Goal: Transaction & Acquisition: Purchase product/service

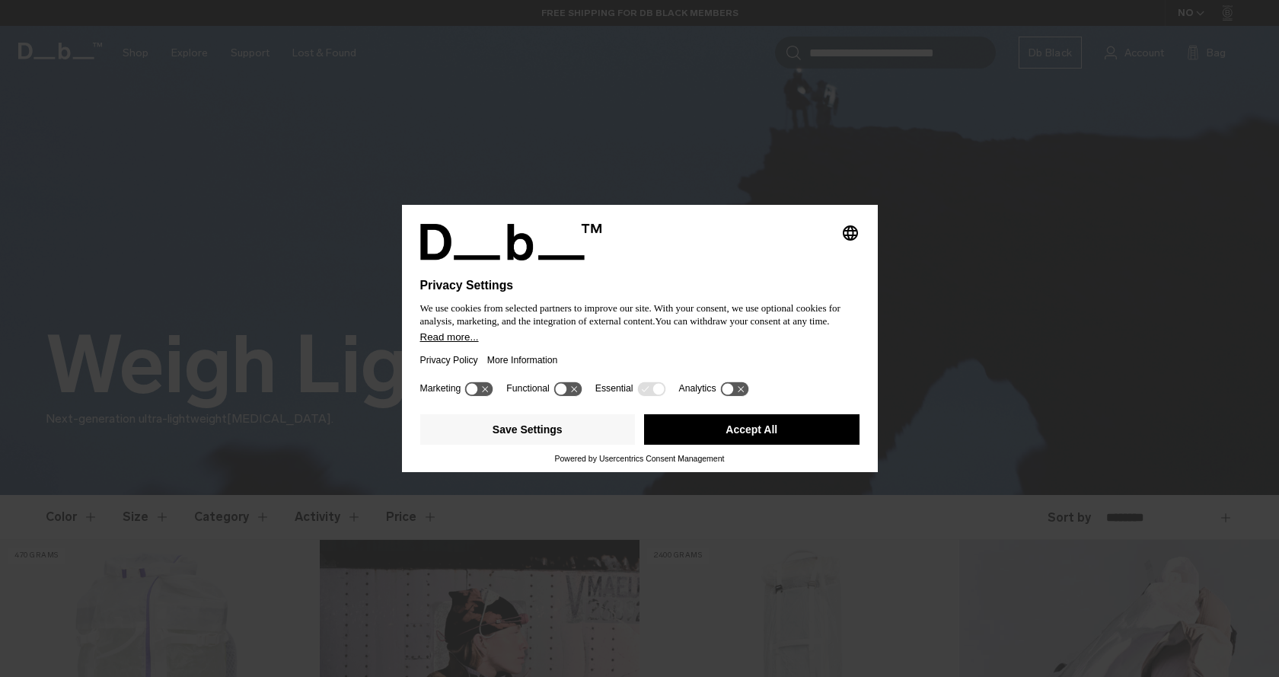
click at [743, 445] on button "Accept All" at bounding box center [751, 429] width 215 height 30
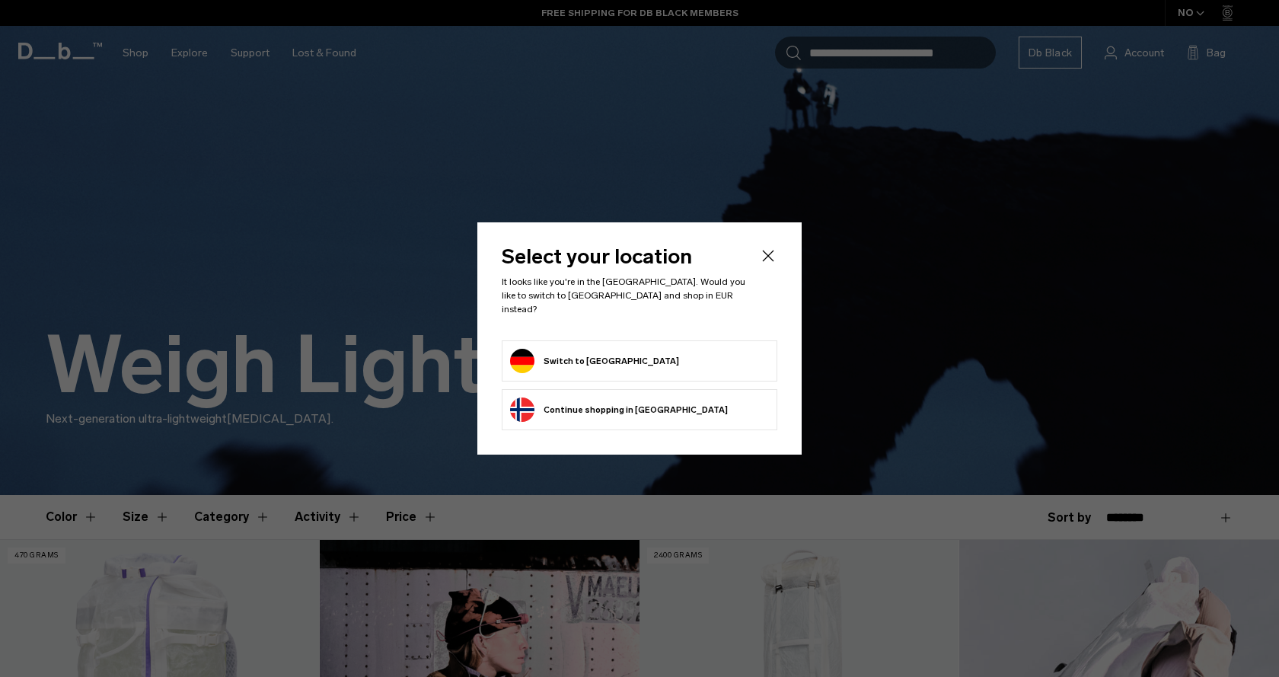
click at [681, 359] on form "Switch to Germany" at bounding box center [639, 361] width 259 height 24
click at [563, 352] on button "Switch to Germany" at bounding box center [594, 361] width 169 height 24
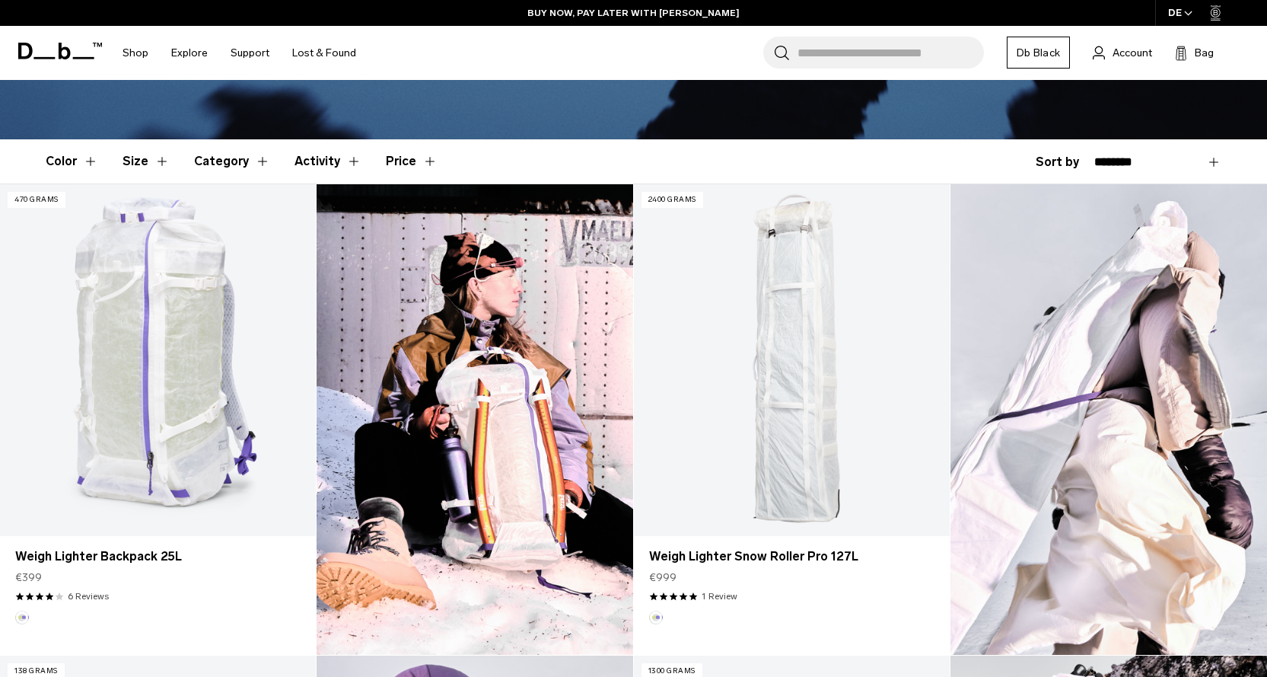
scroll to position [371, 0]
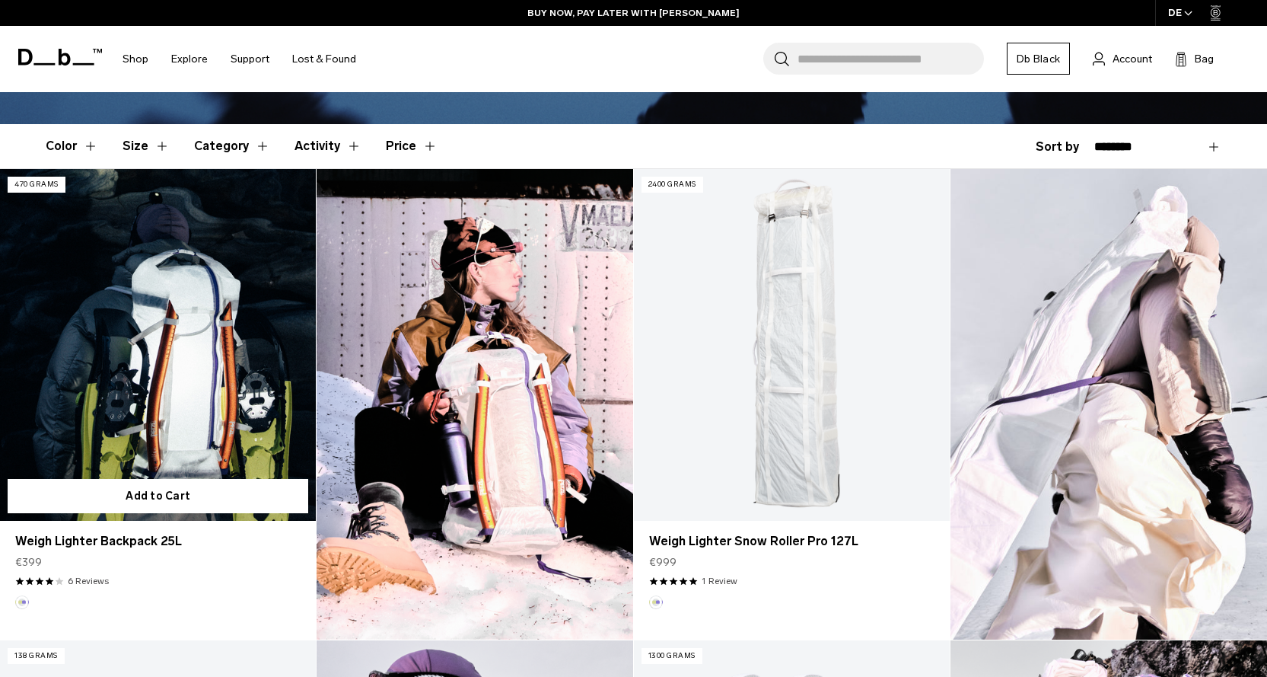
click at [114, 290] on link "Weigh Lighter Backpack 25L" at bounding box center [158, 344] width 316 height 351
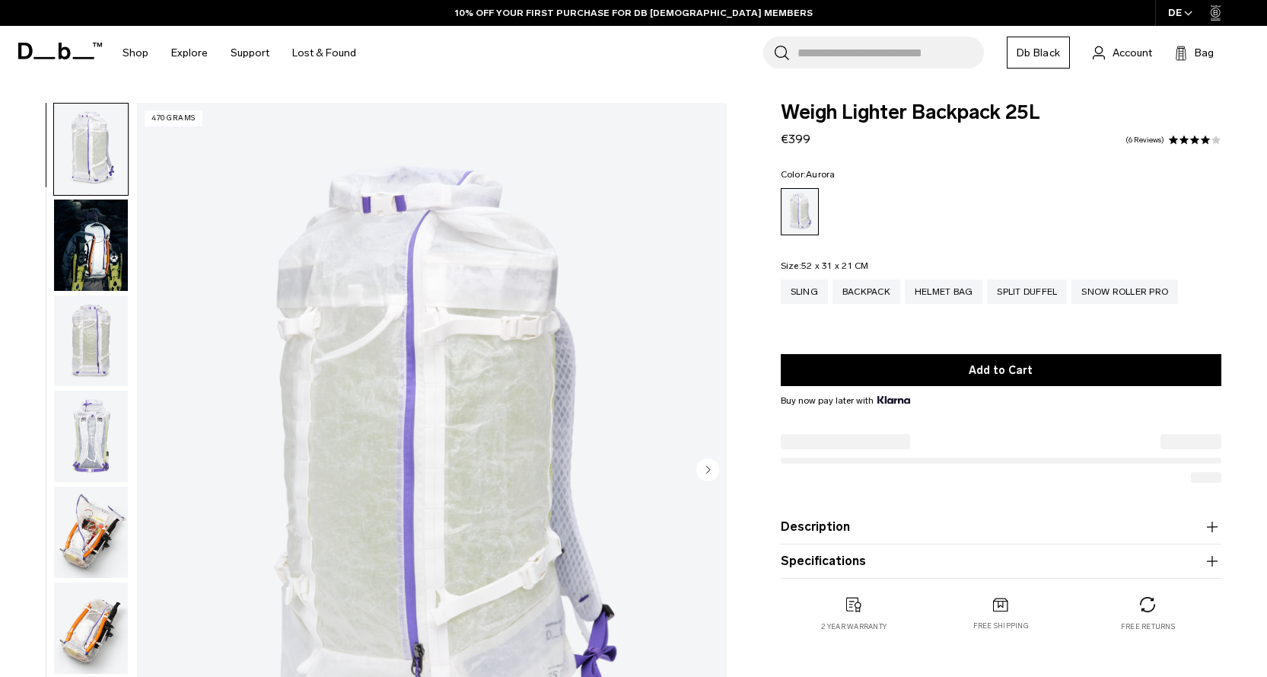
click at [77, 160] on img "button" at bounding box center [91, 149] width 74 height 91
click at [81, 258] on img "button" at bounding box center [91, 244] width 74 height 91
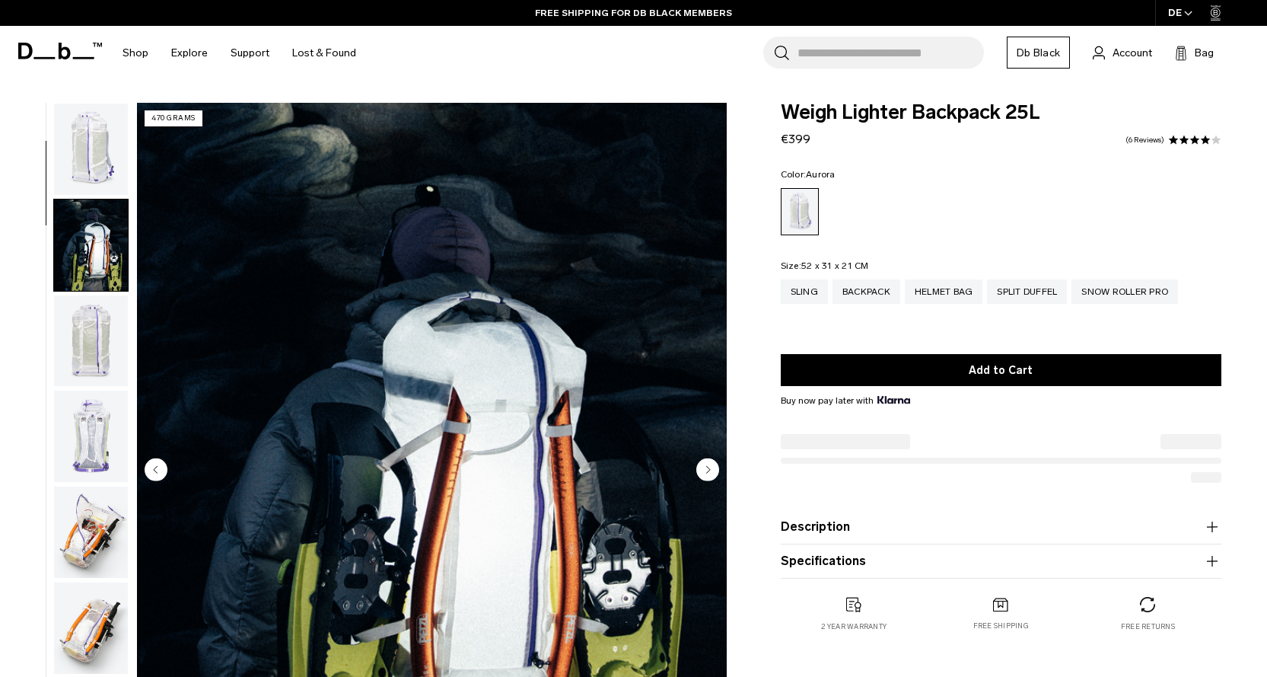
scroll to position [96, 0]
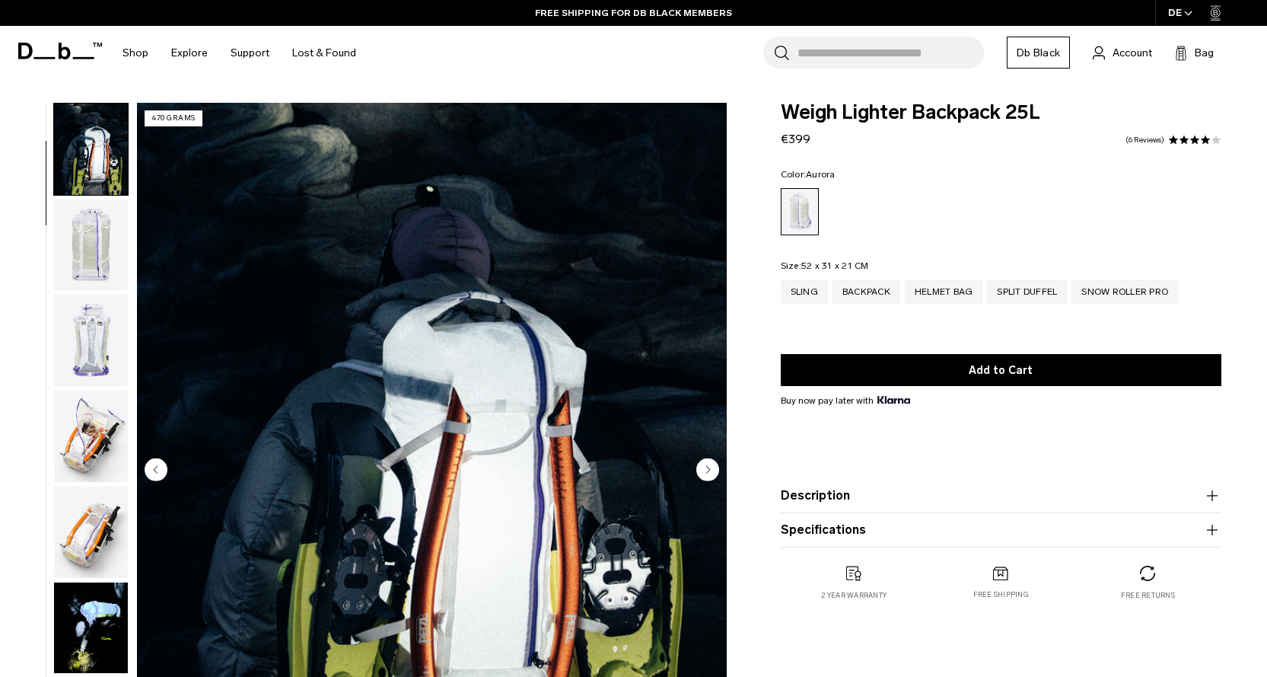
click at [83, 233] on img "button" at bounding box center [91, 244] width 74 height 91
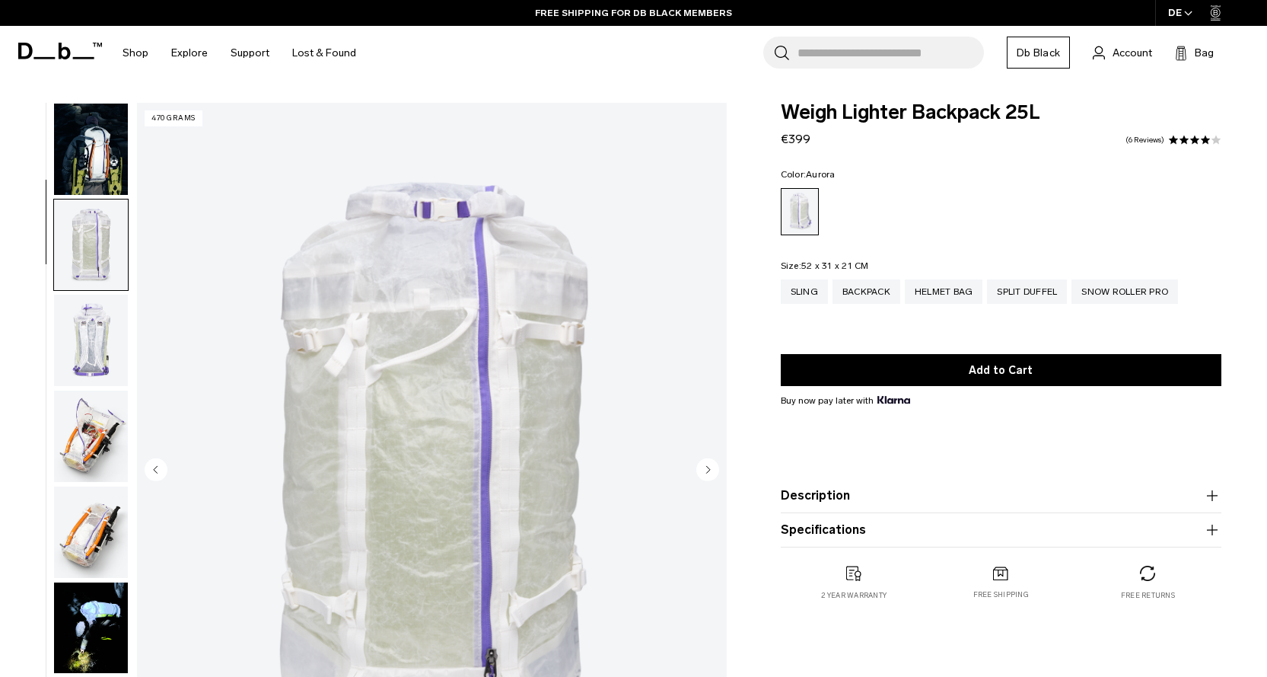
scroll to position [192, 0]
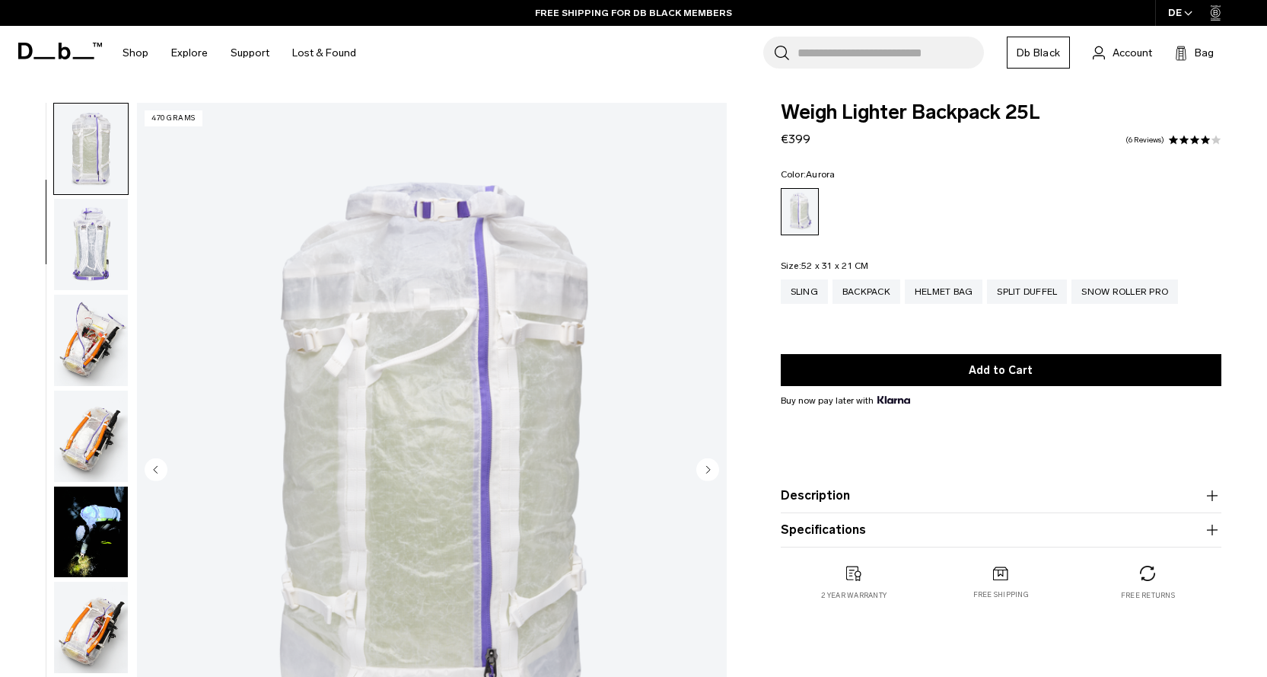
click at [86, 239] on img "button" at bounding box center [91, 244] width 74 height 91
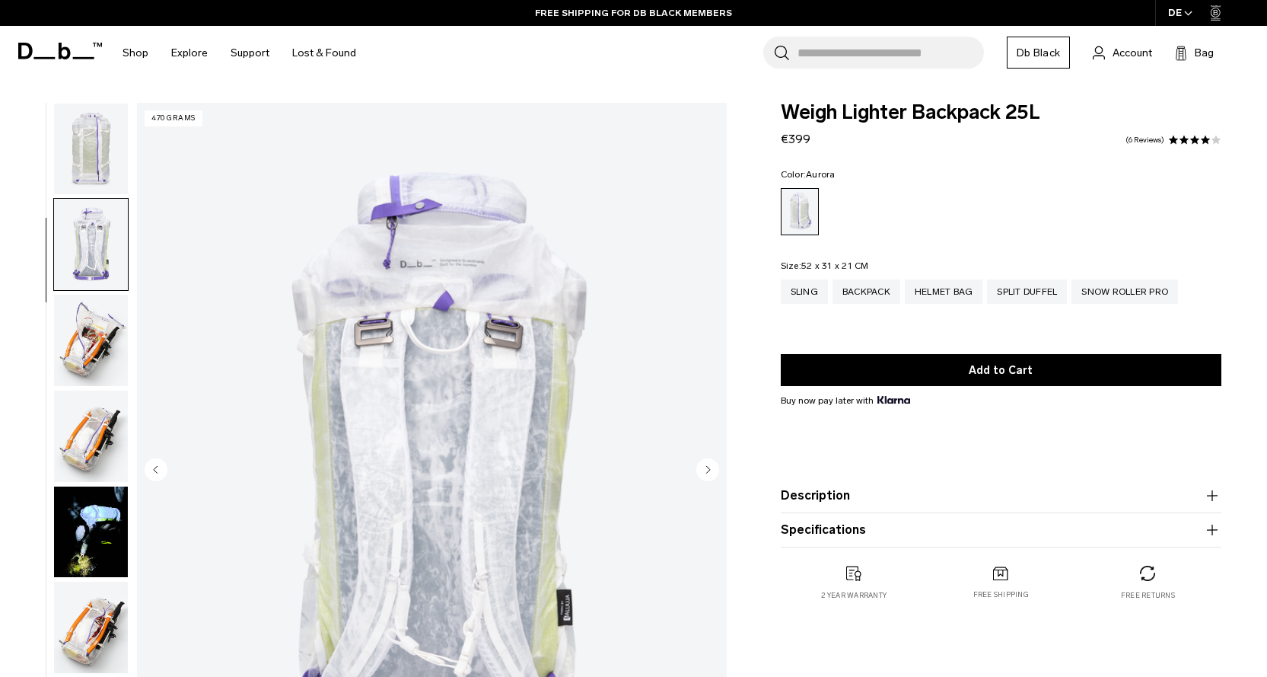
scroll to position [287, 0]
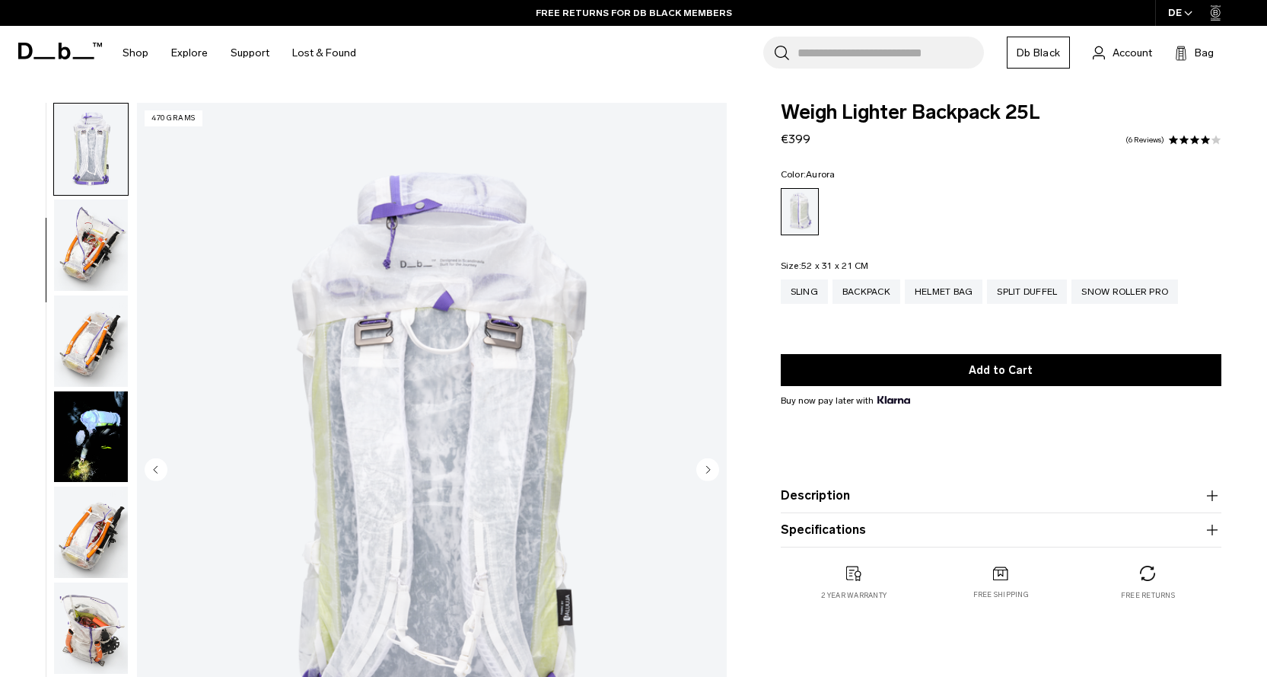
click at [86, 255] on img "button" at bounding box center [91, 244] width 74 height 91
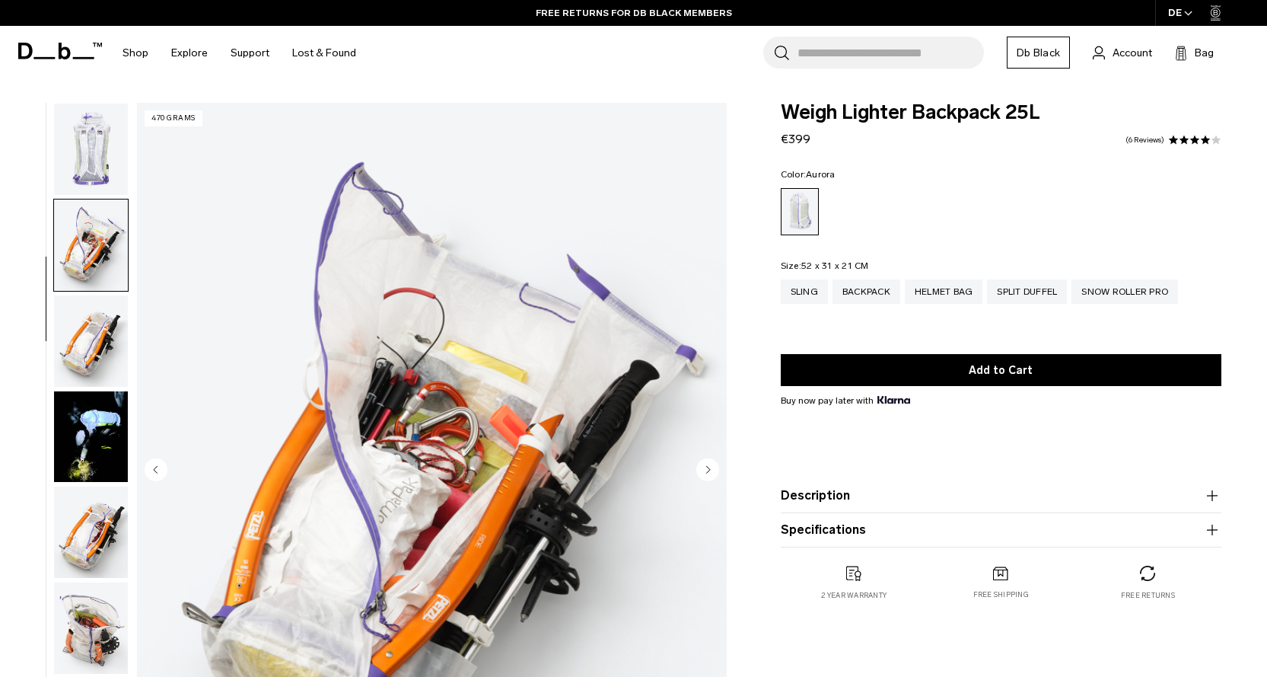
scroll to position [383, 0]
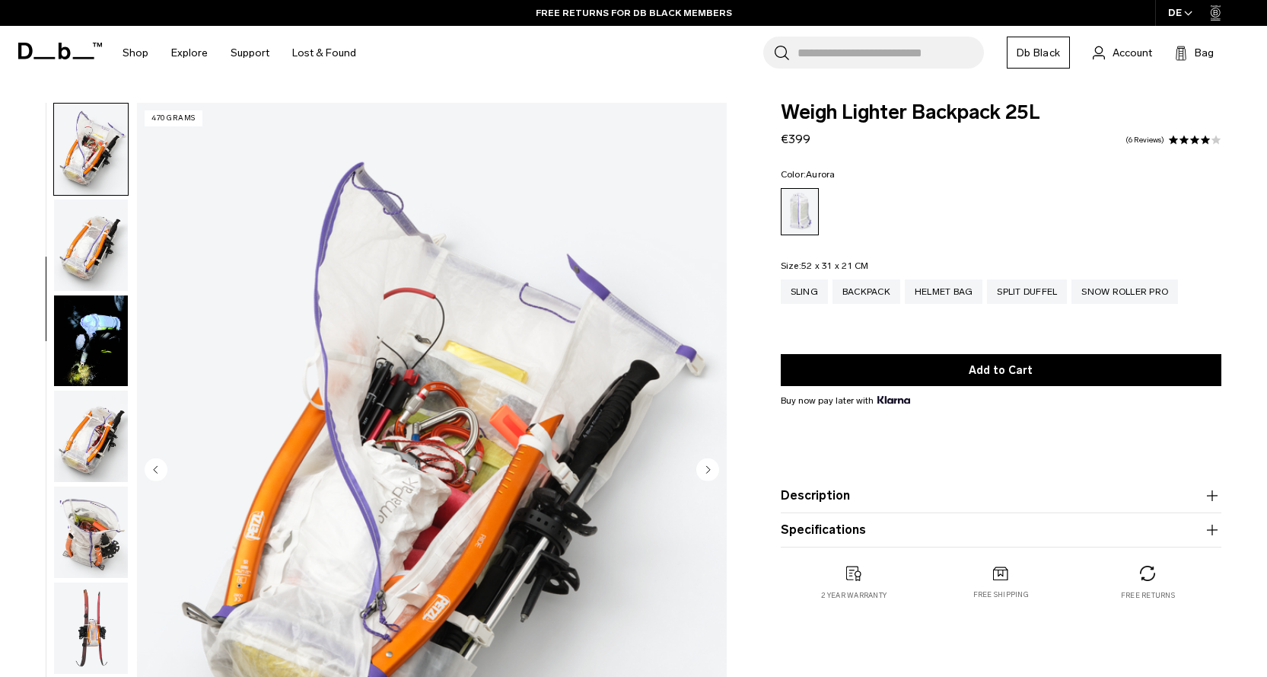
click at [81, 331] on img "button" at bounding box center [91, 340] width 74 height 91
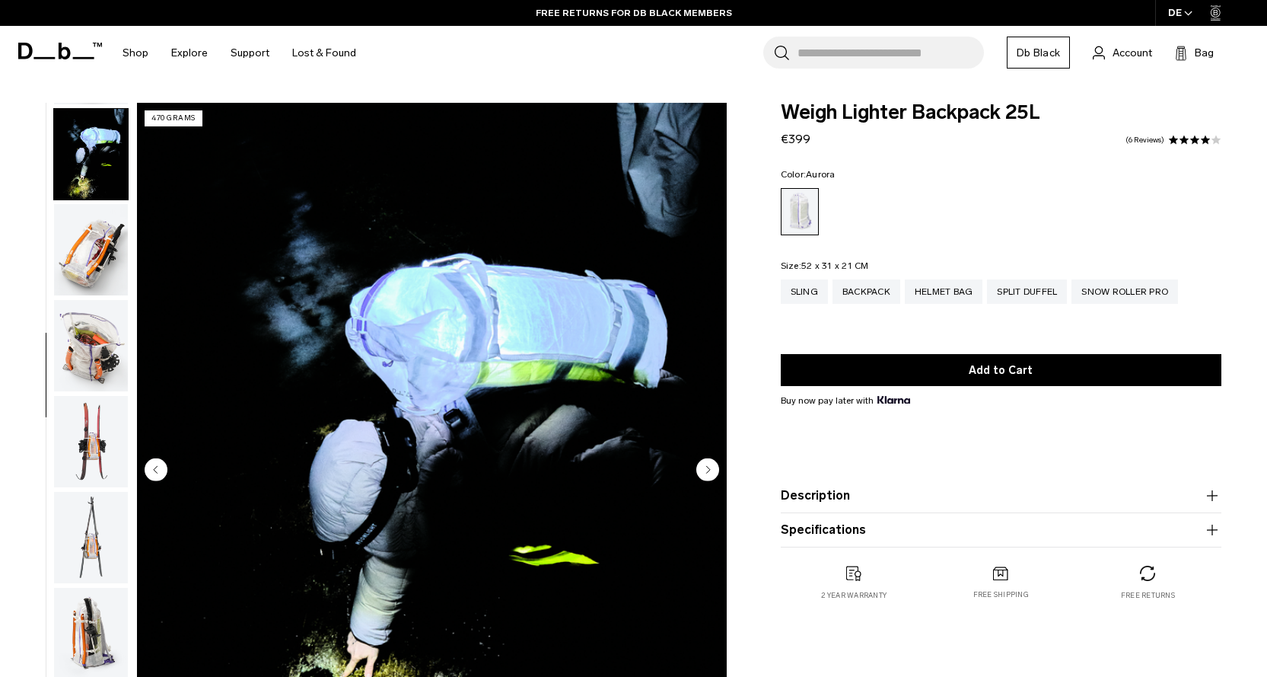
scroll to position [575, 0]
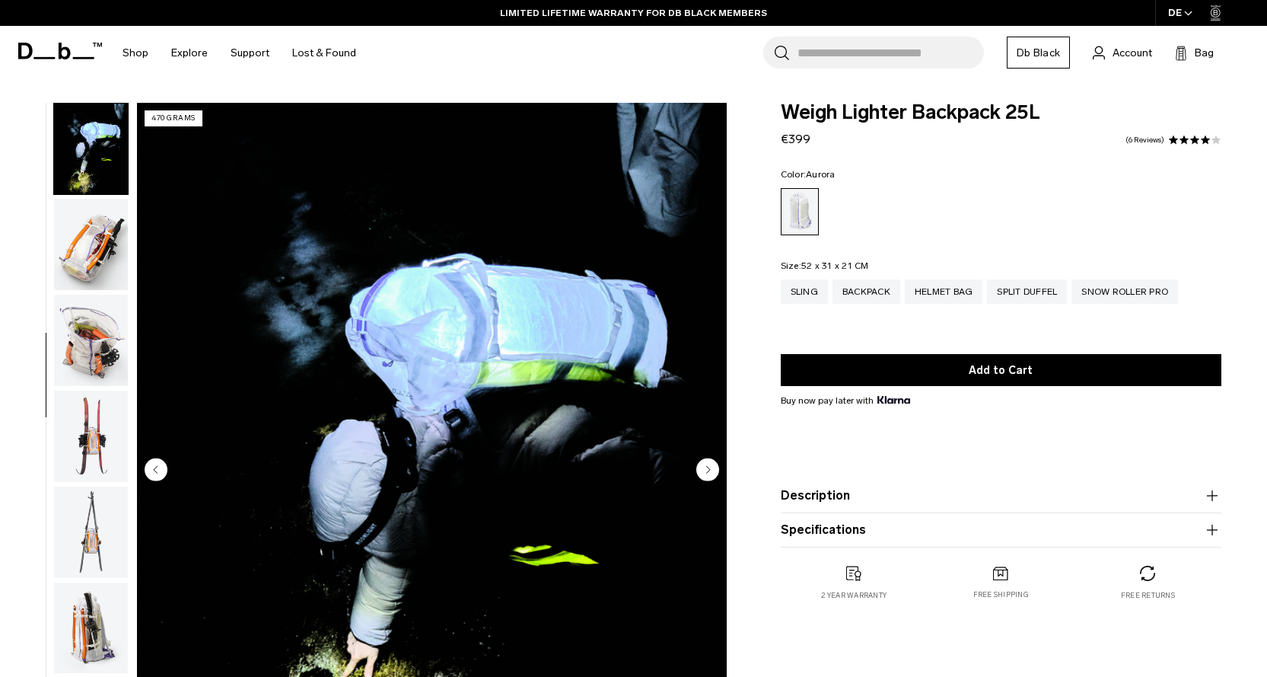
click at [80, 431] on img "button" at bounding box center [91, 435] width 74 height 91
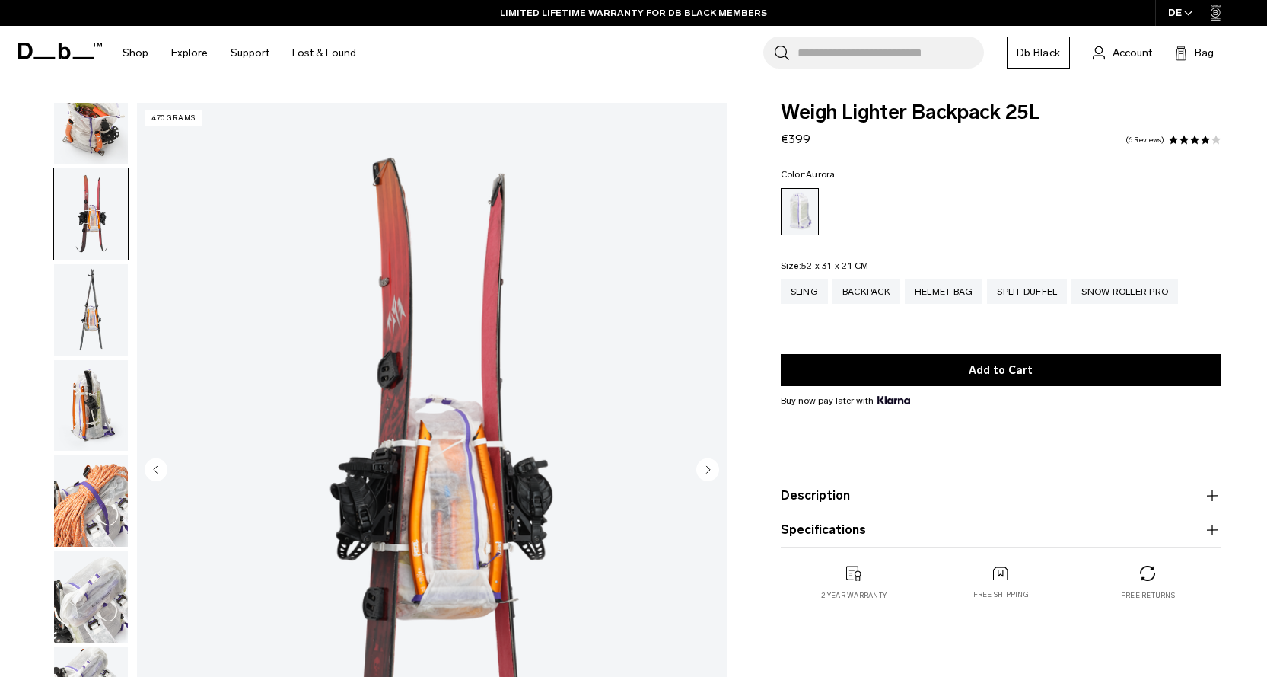
scroll to position [862, 0]
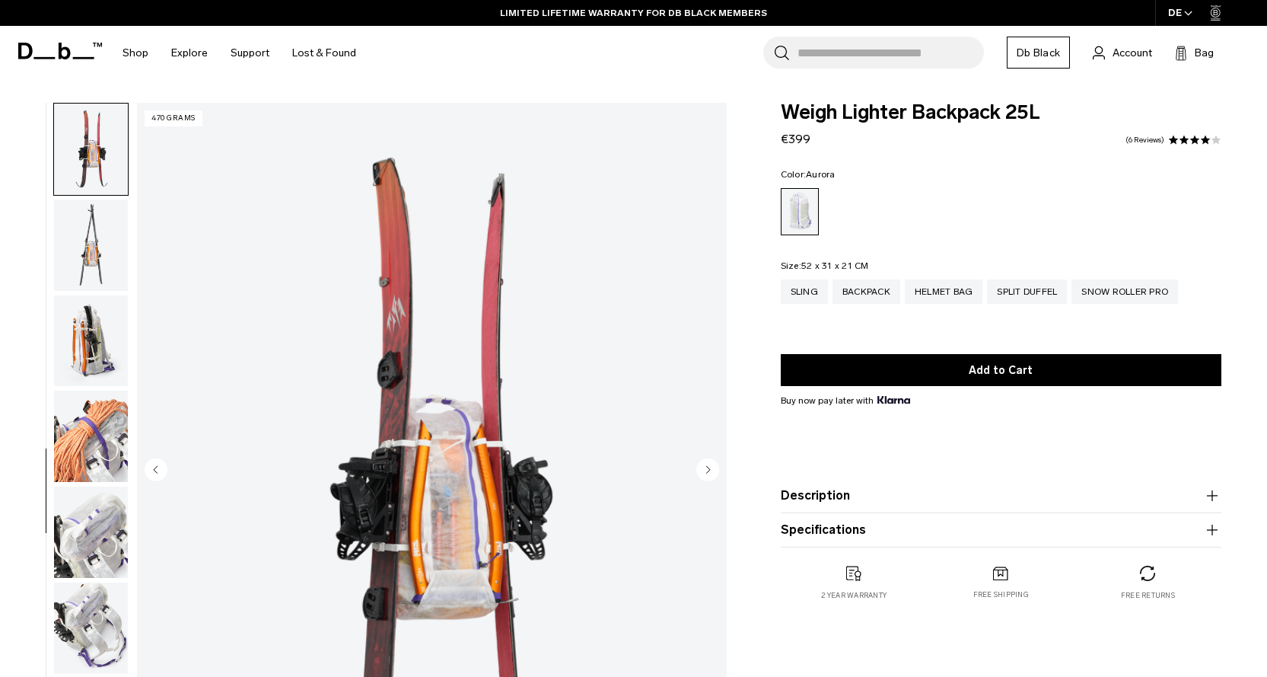
click at [92, 450] on img "button" at bounding box center [91, 435] width 74 height 91
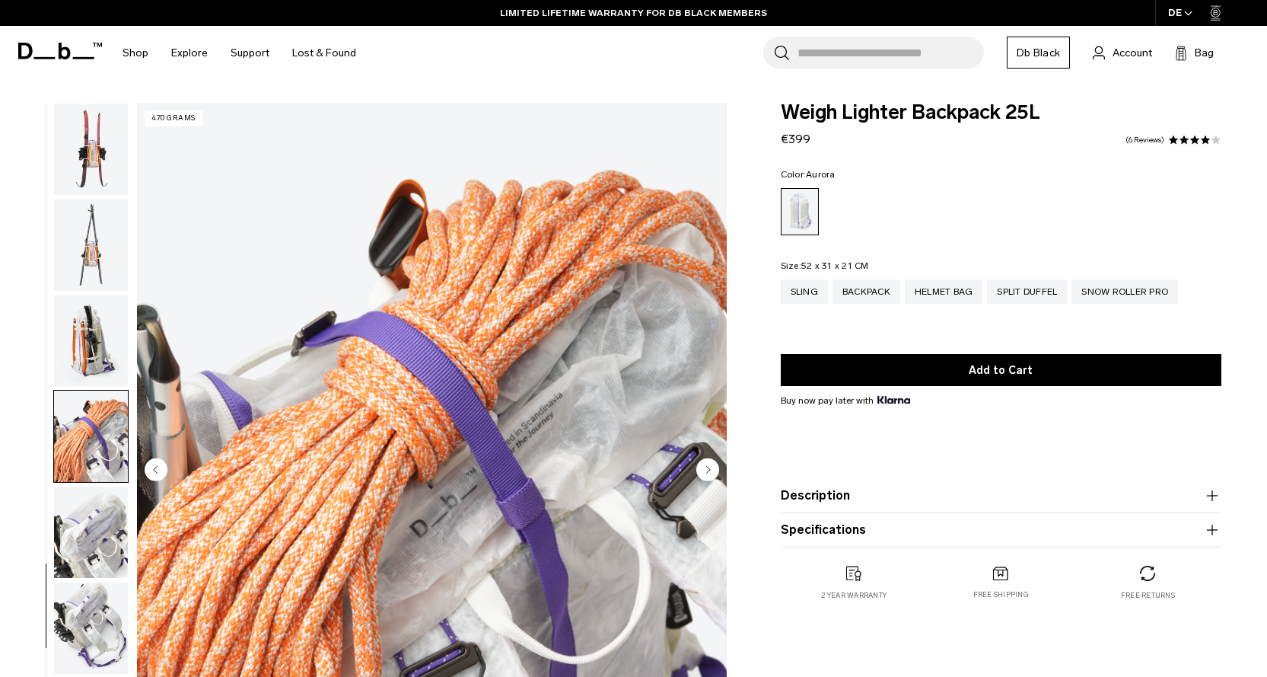
scroll to position [983, 0]
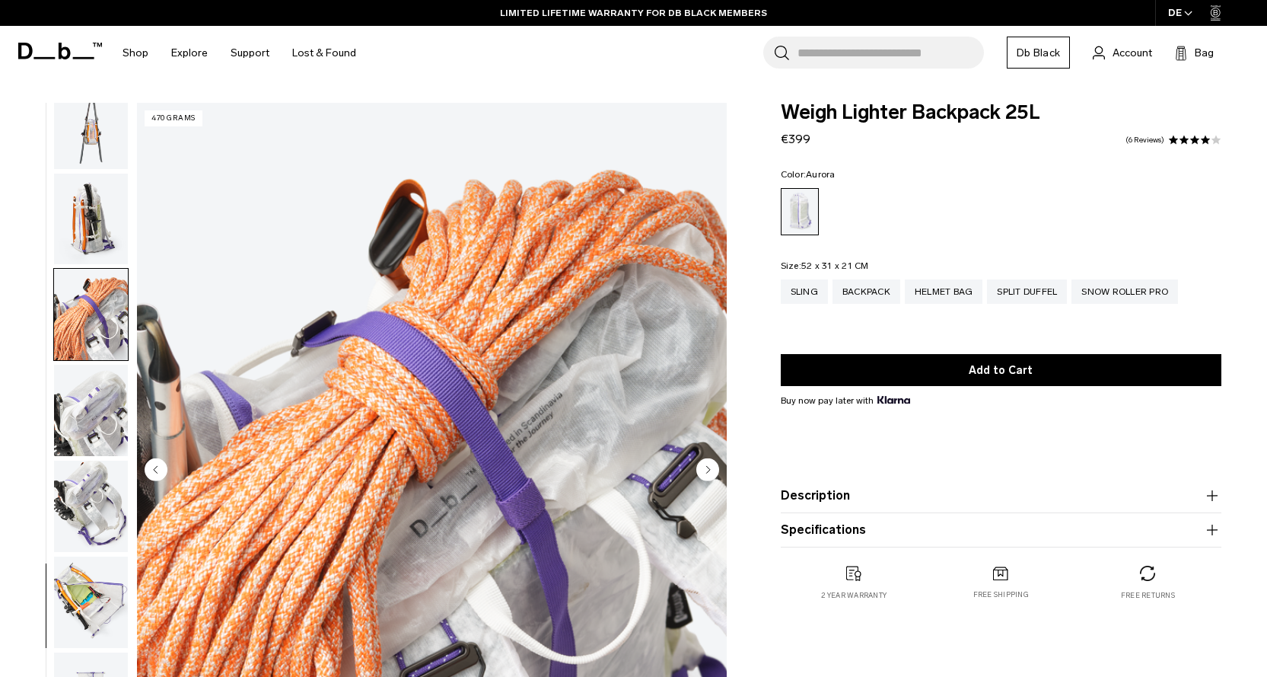
click at [86, 434] on img "button" at bounding box center [91, 410] width 74 height 91
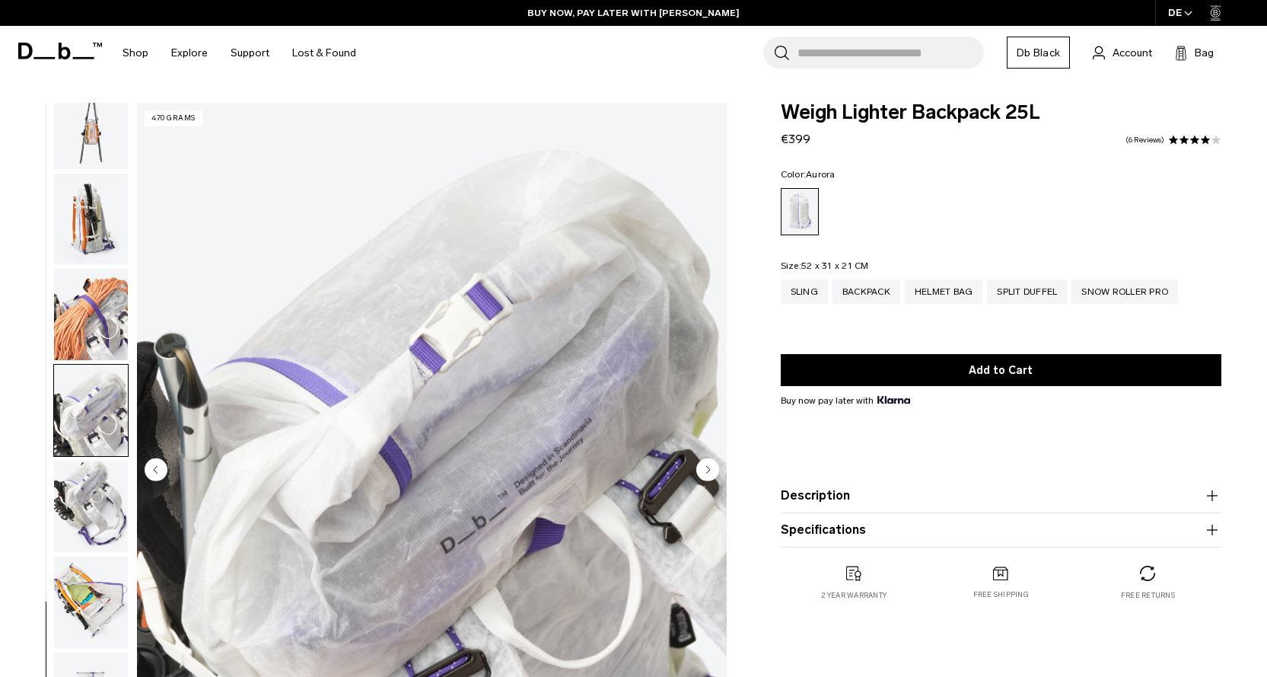
click at [77, 484] on img "button" at bounding box center [91, 506] width 74 height 91
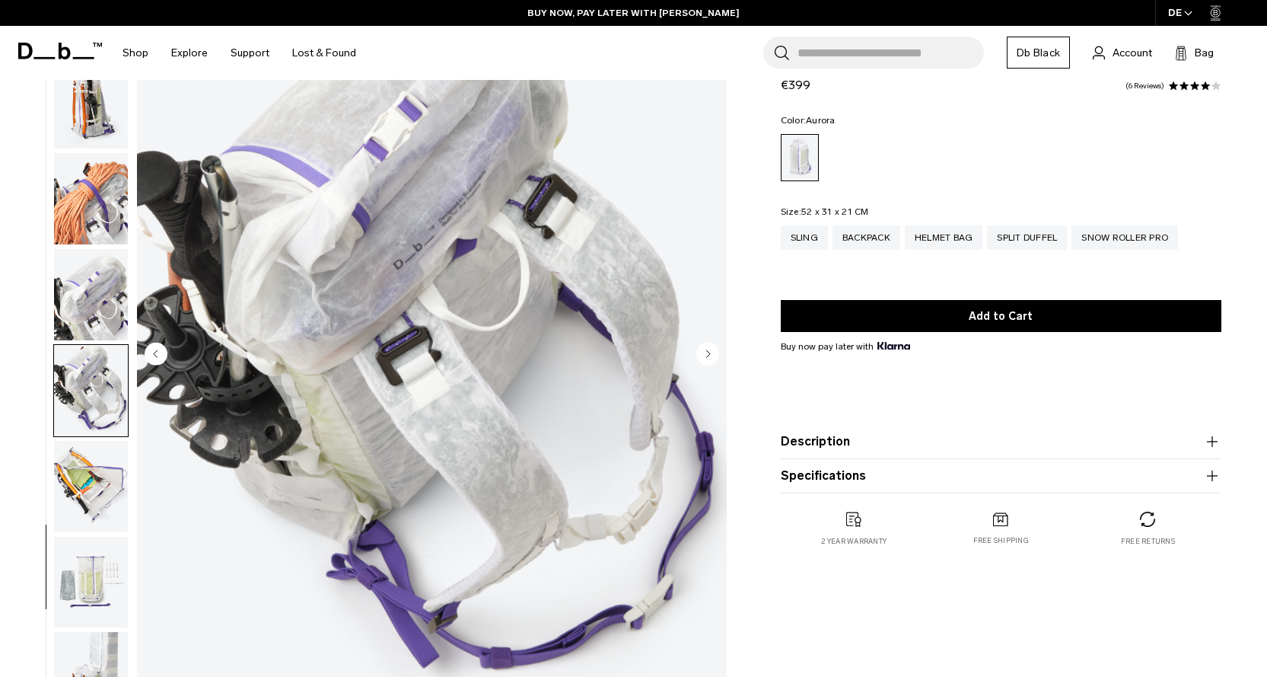
scroll to position [152, 0]
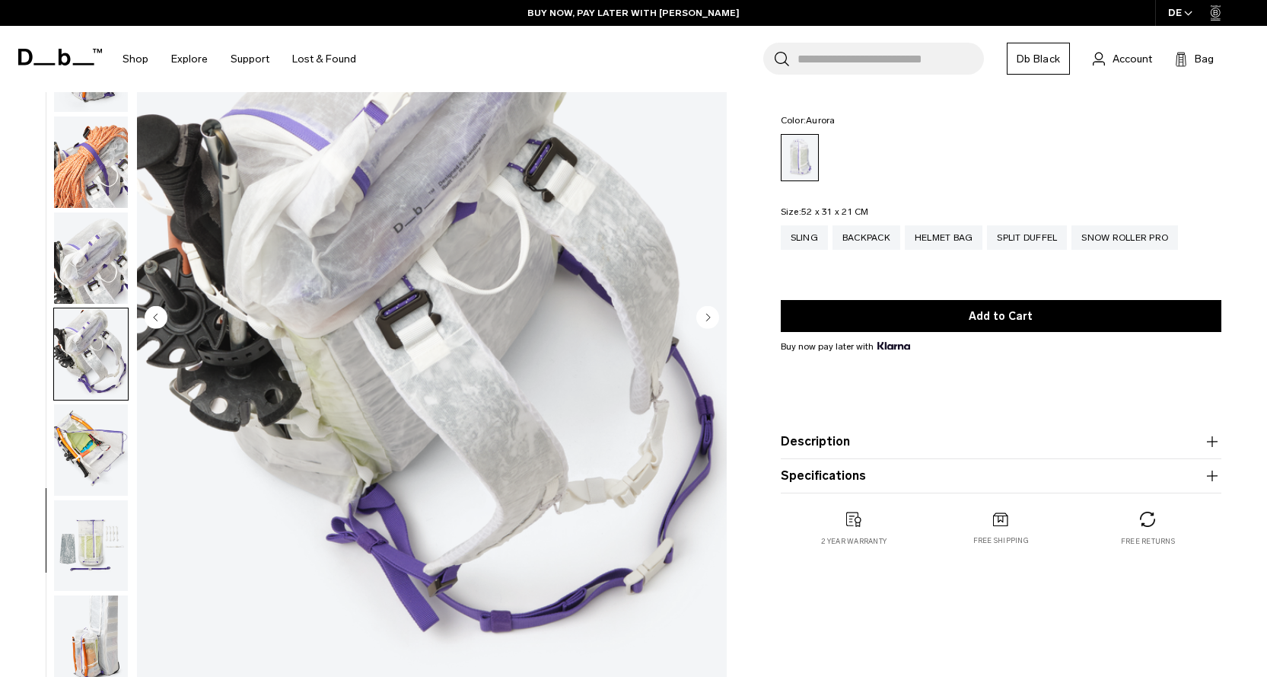
click at [74, 445] on img "button" at bounding box center [91, 449] width 74 height 91
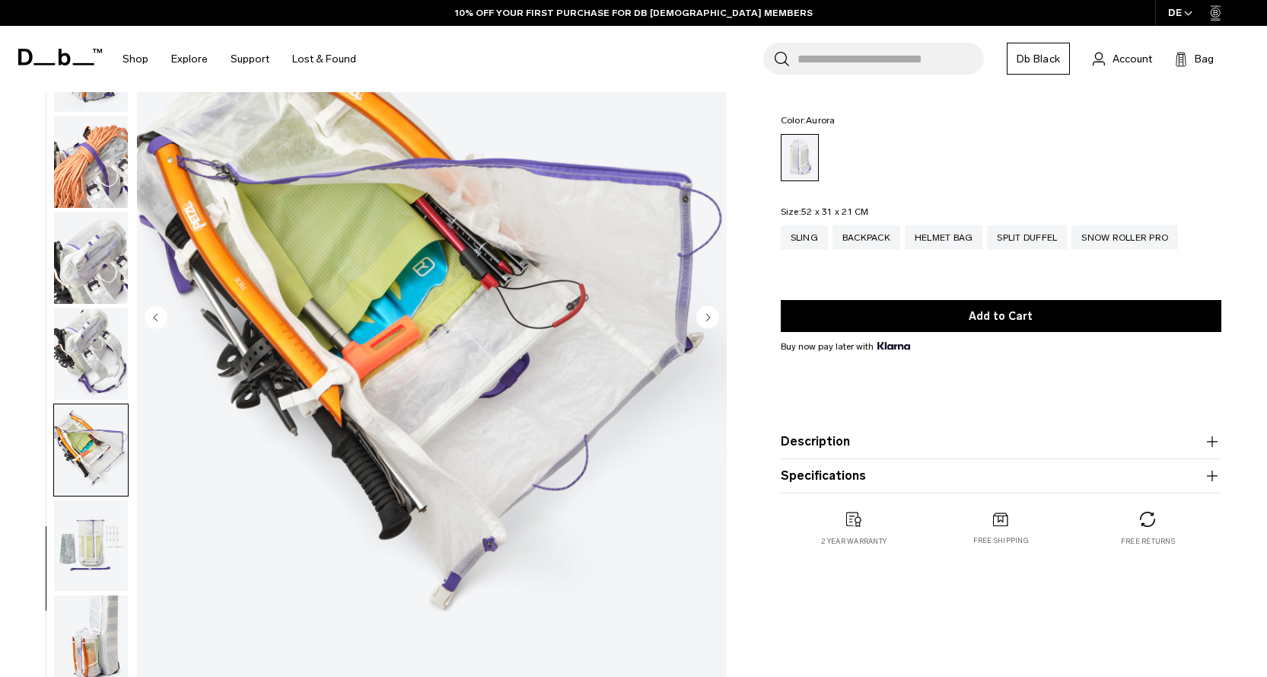
click at [72, 537] on img "button" at bounding box center [91, 545] width 74 height 91
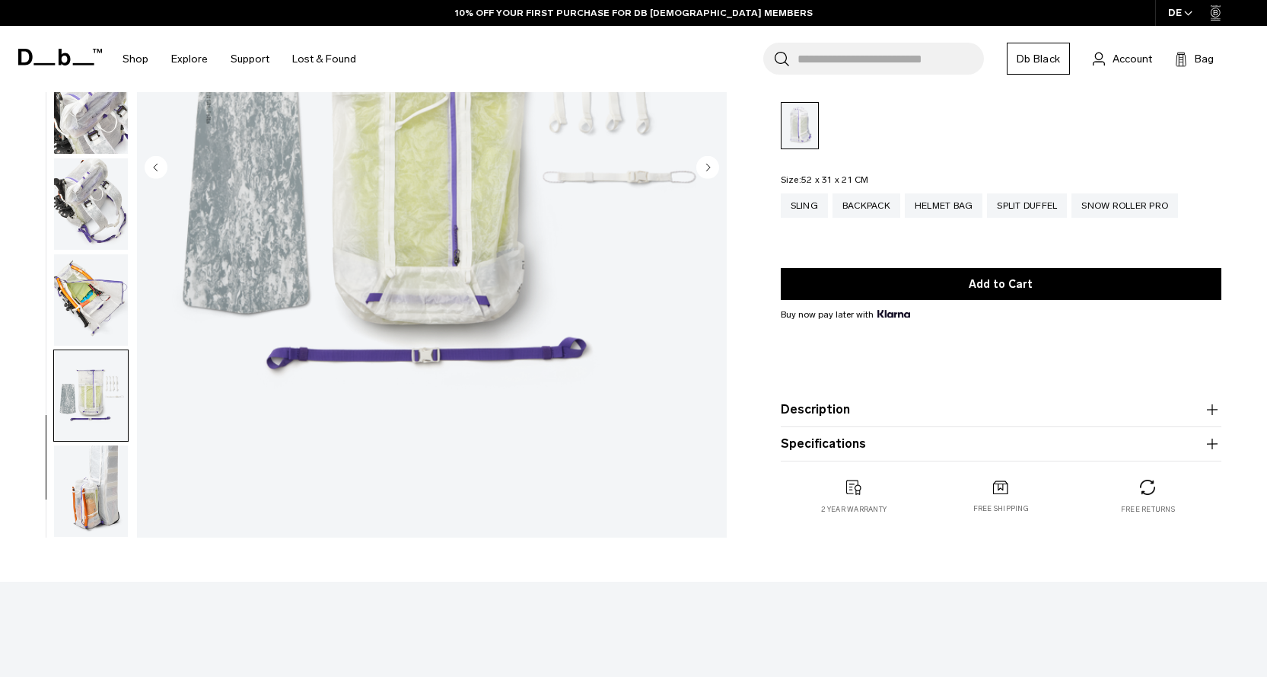
scroll to position [304, 0]
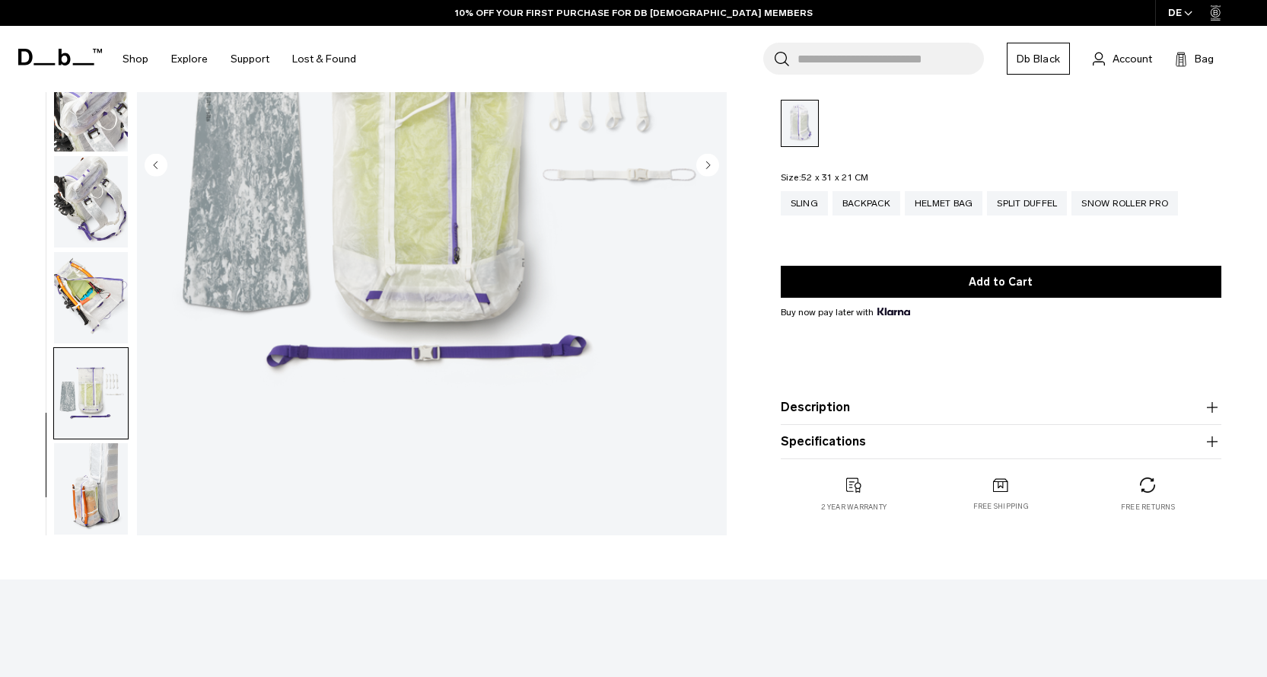
click at [91, 517] on img "button" at bounding box center [91, 488] width 74 height 91
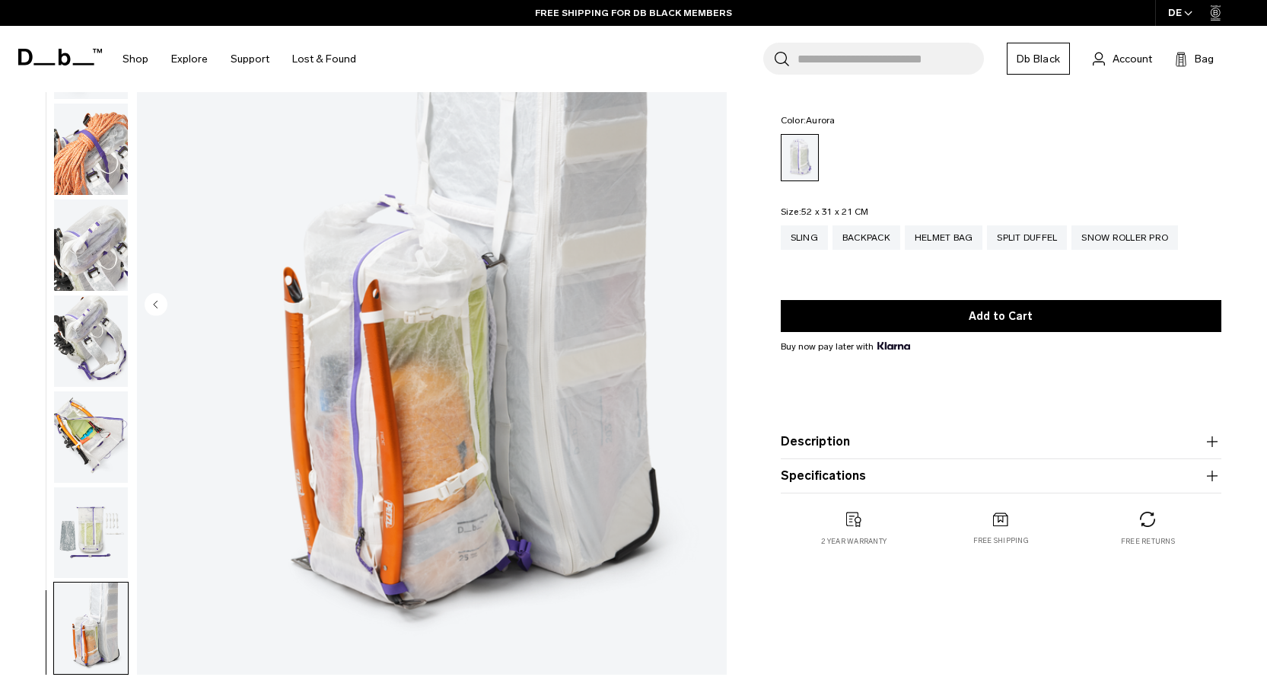
scroll to position [0, 0]
